Goal: Use online tool/utility: Use online tool/utility

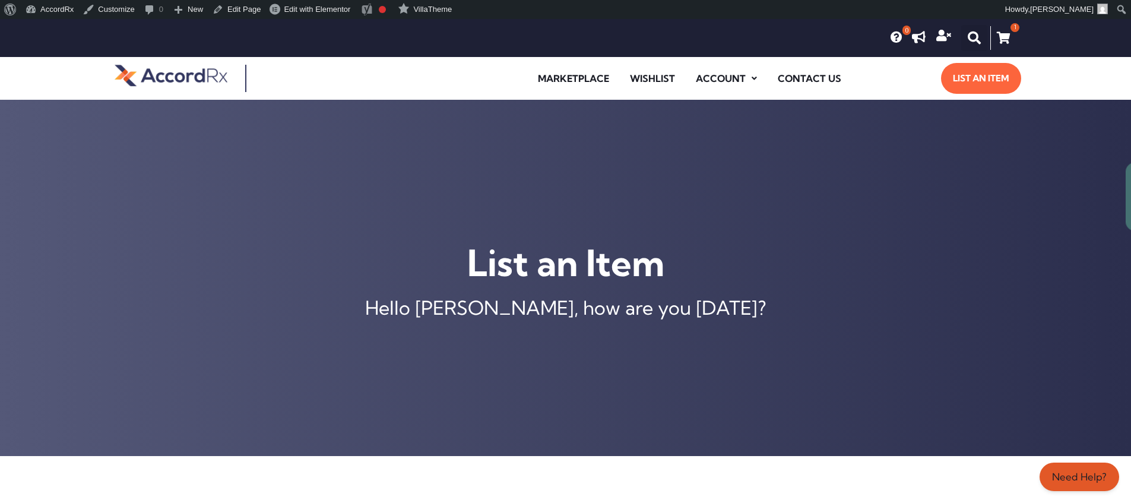
scroll to position [471, 0]
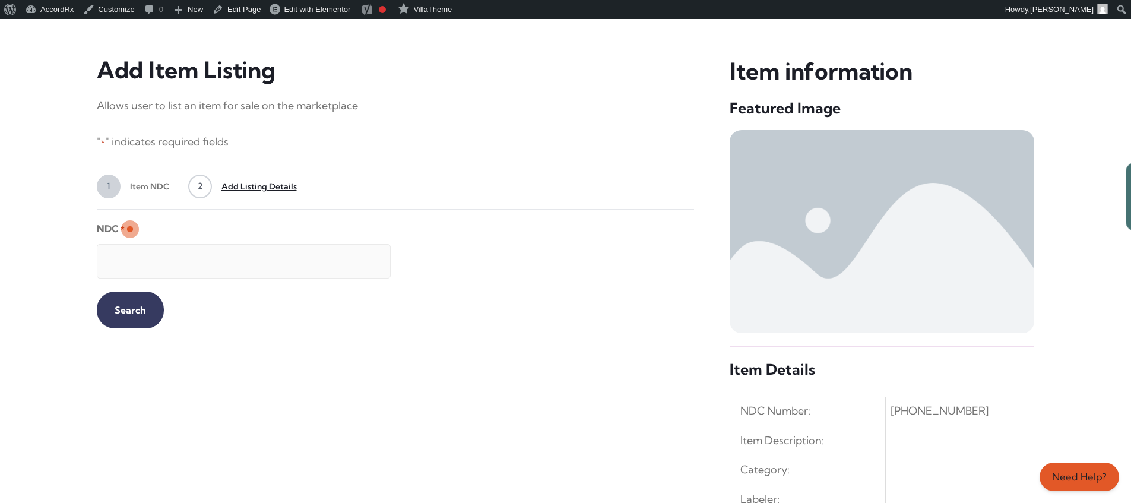
click at [233, 255] on input "NDC *" at bounding box center [244, 261] width 294 height 34
type input "99207046730"
click at [120, 309] on input "Search" at bounding box center [130, 309] width 67 height 37
